Goal: Find specific page/section: Find specific page/section

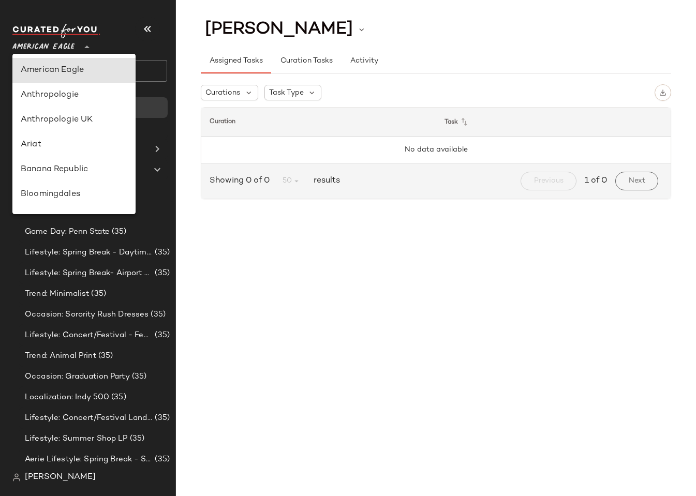
click at [35, 50] on span "American Eagle" at bounding box center [43, 44] width 62 height 19
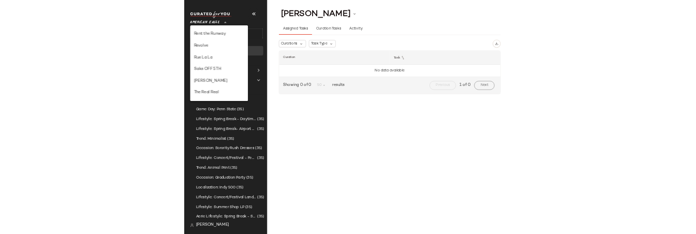
scroll to position [417, 0]
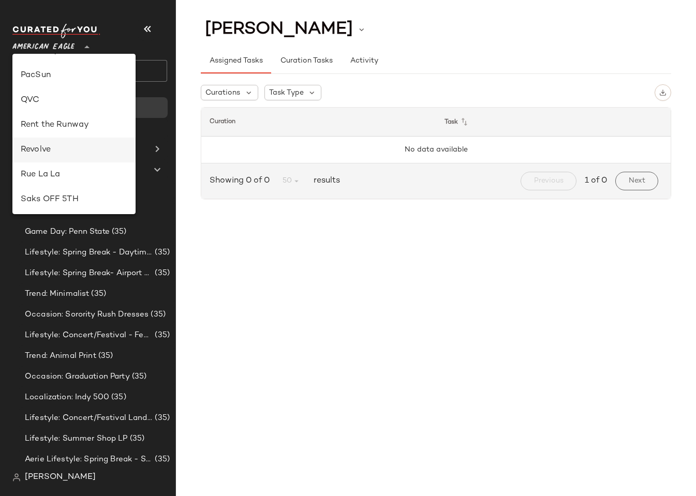
click at [52, 149] on div "Revolve" at bounding box center [74, 150] width 107 height 12
type input "**"
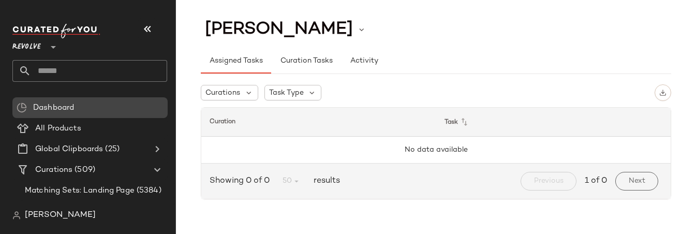
click at [70, 114] on div "Dashboard" at bounding box center [89, 107] width 155 height 21
click at [71, 128] on span "All Products" at bounding box center [58, 129] width 46 height 12
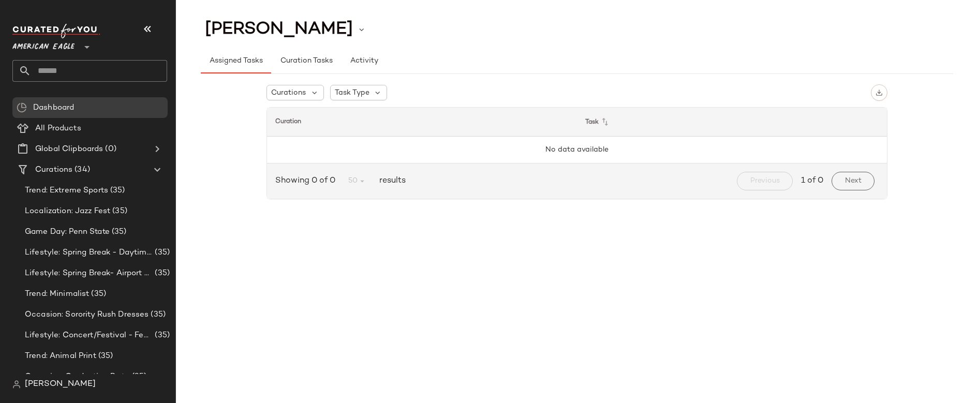
click at [57, 37] on span "American Eagle" at bounding box center [43, 44] width 62 height 19
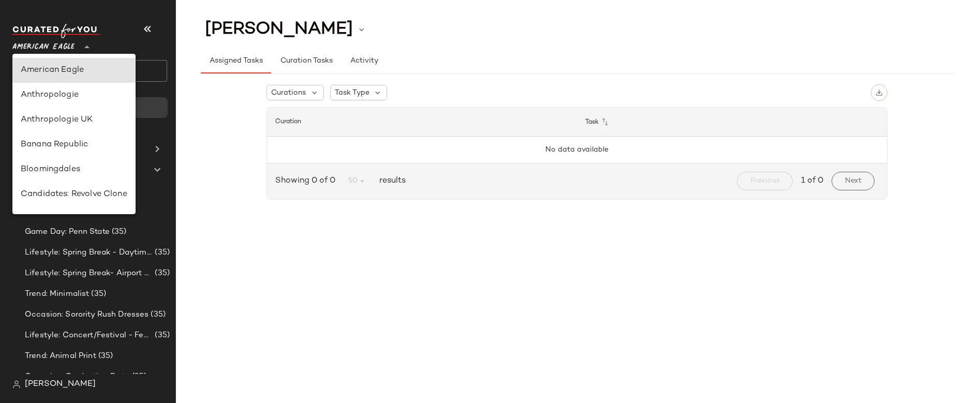
scroll to position [358, 0]
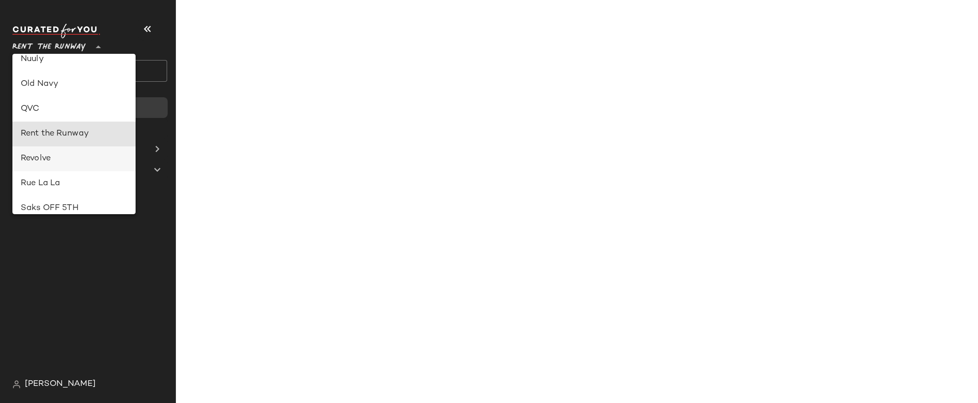
type input "**"
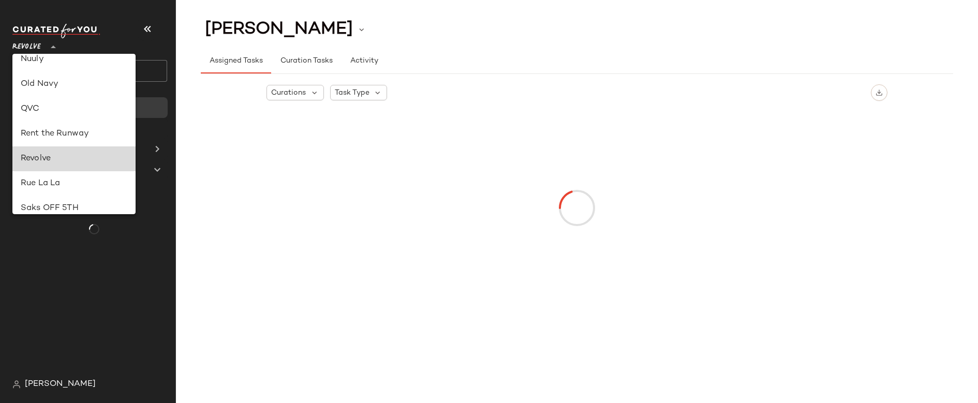
click at [67, 157] on div "Revolve" at bounding box center [74, 159] width 107 height 12
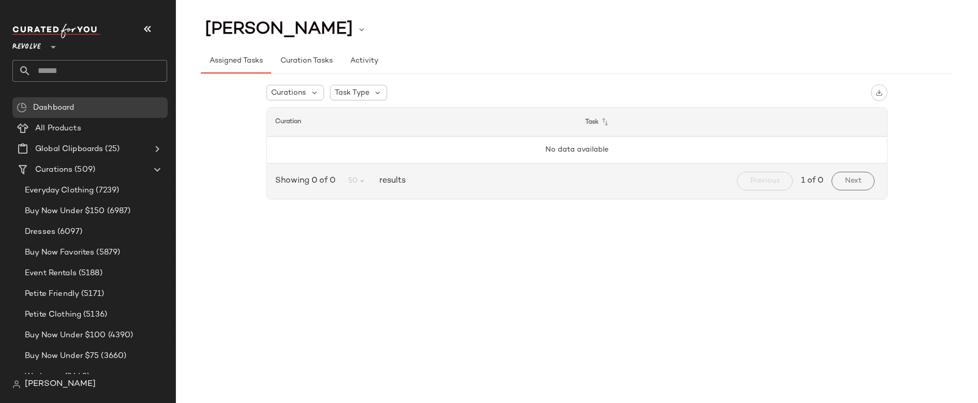
click at [36, 391] on div "[PERSON_NAME]" at bounding box center [93, 384] width 163 height 21
click at [45, 385] on span "[PERSON_NAME]" at bounding box center [60, 384] width 71 height 12
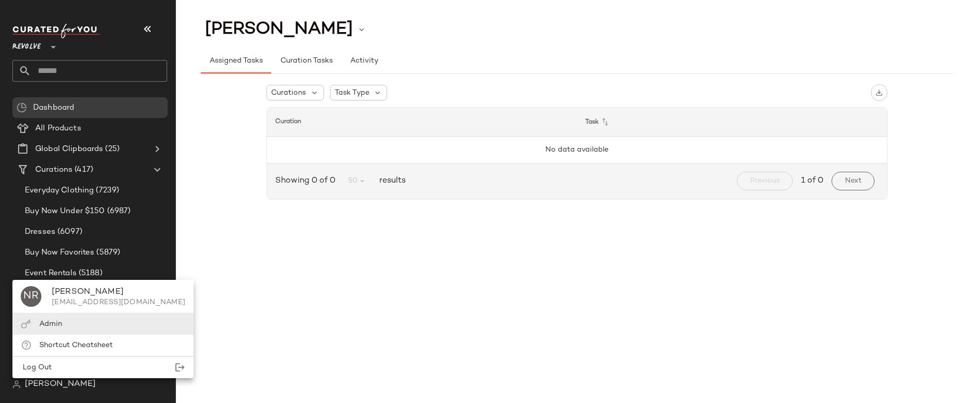
click at [38, 335] on div "Admin" at bounding box center [102, 345] width 181 height 21
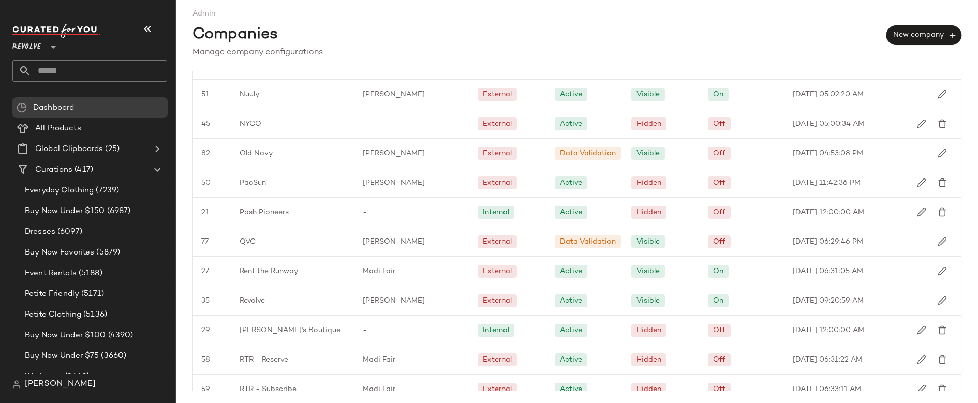
scroll to position [1222, 0]
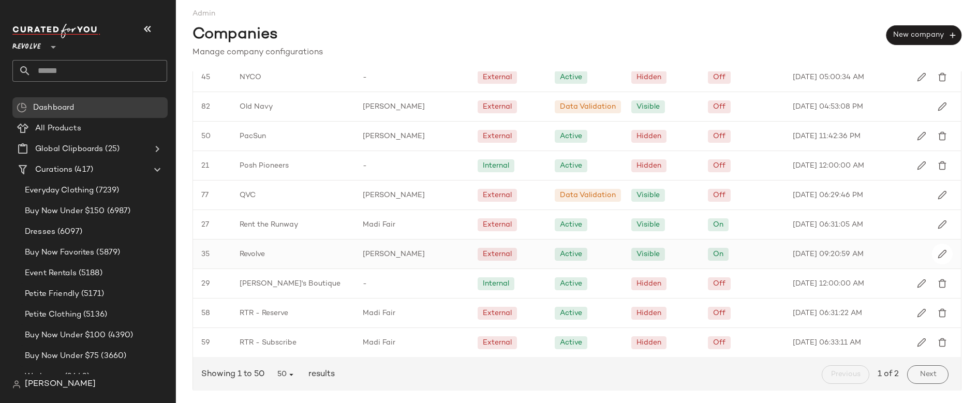
click at [243, 253] on span "Revolve" at bounding box center [251, 254] width 25 height 11
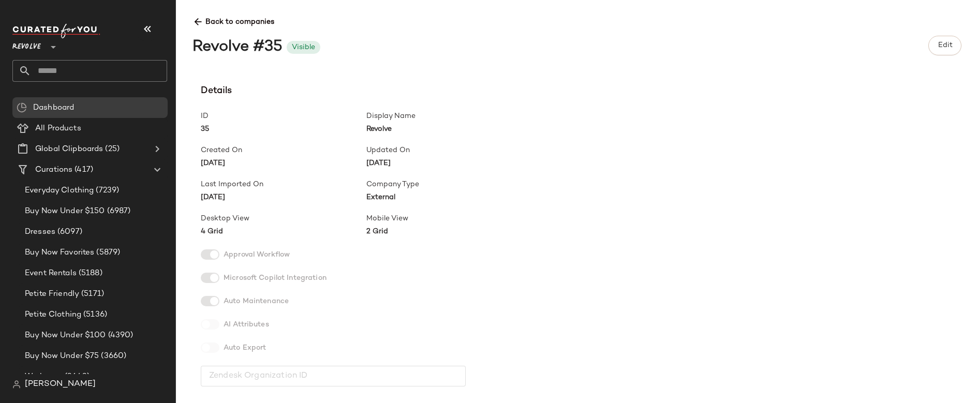
scroll to position [363, 0]
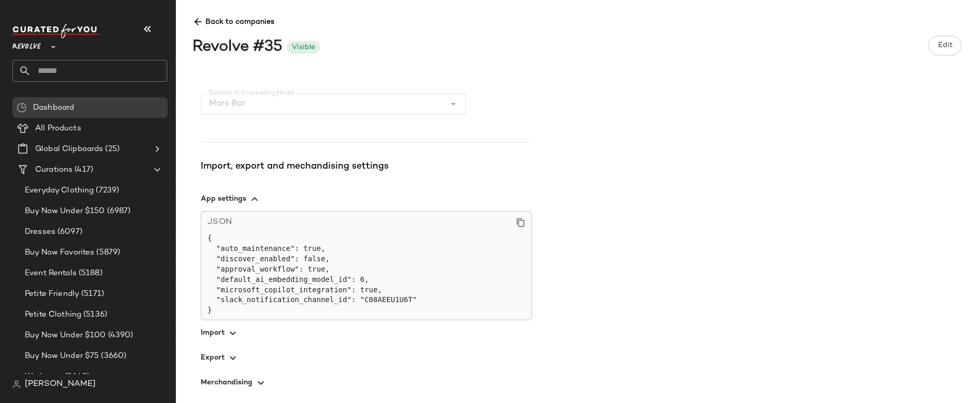
click at [227, 380] on span "button" at bounding box center [366, 382] width 331 height 25
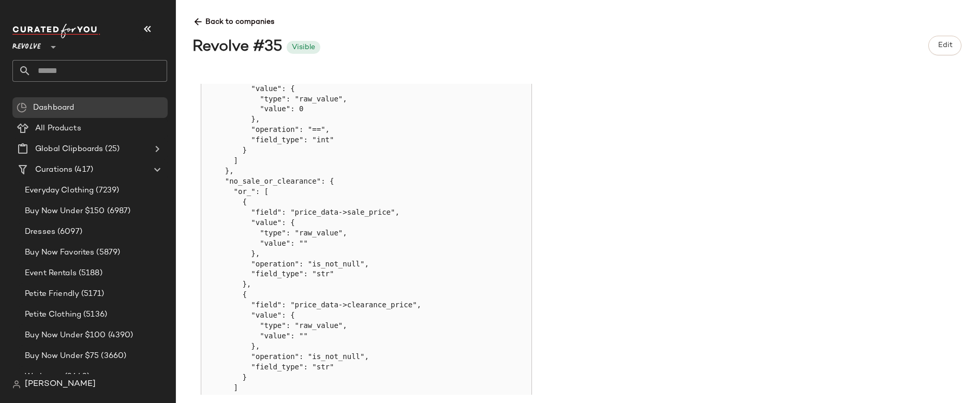
scroll to position [771, 0]
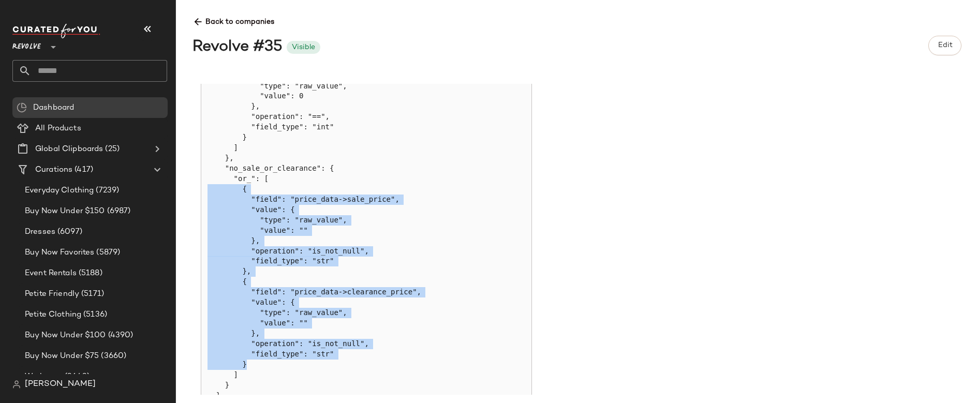
drag, startPoint x: 266, startPoint y: 367, endPoint x: 196, endPoint y: 183, distance: 197.1
click at [191, 186] on div "**********" at bounding box center [577, 201] width 802 height 403
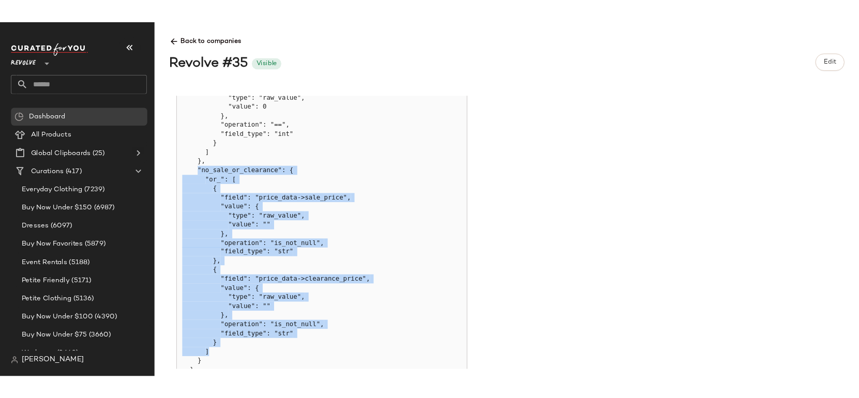
scroll to position [778, 0]
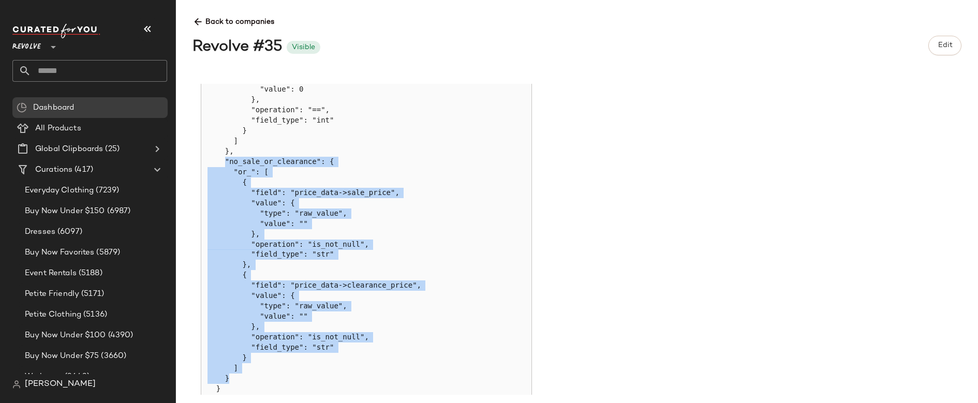
drag, startPoint x: 226, startPoint y: 166, endPoint x: 274, endPoint y: 379, distance: 218.3
click at [274, 379] on pre "{ "restricted_product_rules": { "no_out_of_stock": { "and_": [ { "field": "inve…" at bounding box center [366, 203] width 318 height 402
copy pre ""no_sale_or_clearance": { "or_": [ { "field": "price_data->sale_price", "value"…"
click at [479, 233] on pre "{ "restricted_product_rules": { "no_out_of_stock": { "and_": [ { "field": "inve…" at bounding box center [366, 203] width 318 height 402
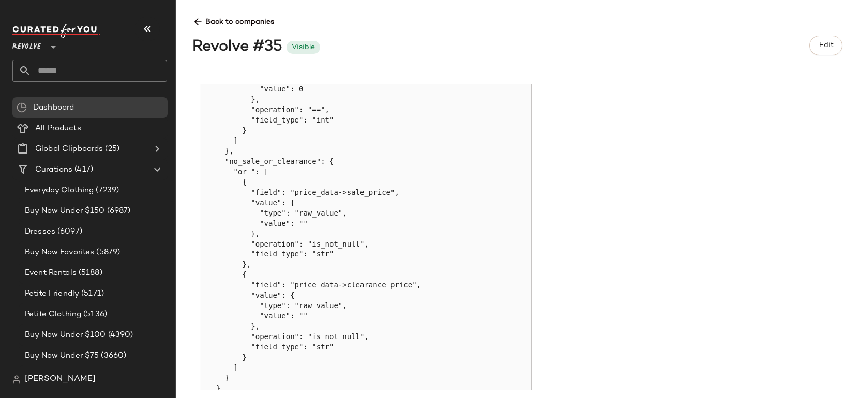
click at [497, 113] on pre "{ "restricted_product_rules": { "no_out_of_stock": { "and_": [ { "field": "inve…" at bounding box center [366, 203] width 318 height 402
